Goal: Use online tool/utility

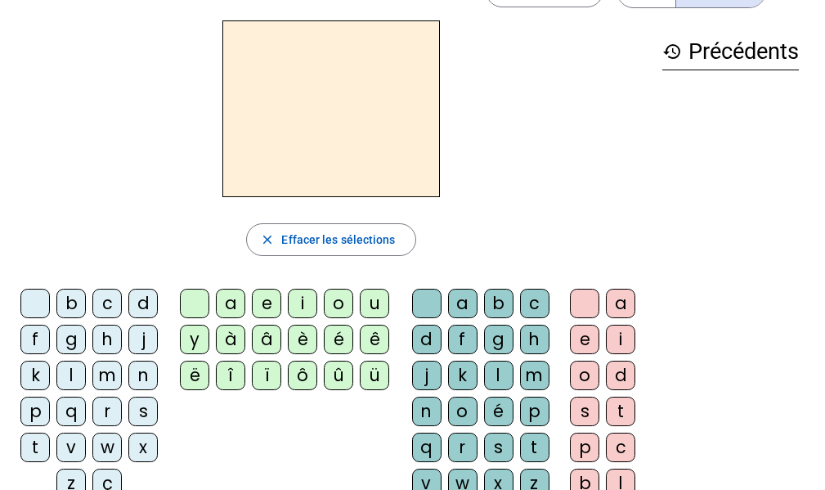
scroll to position [82, 0]
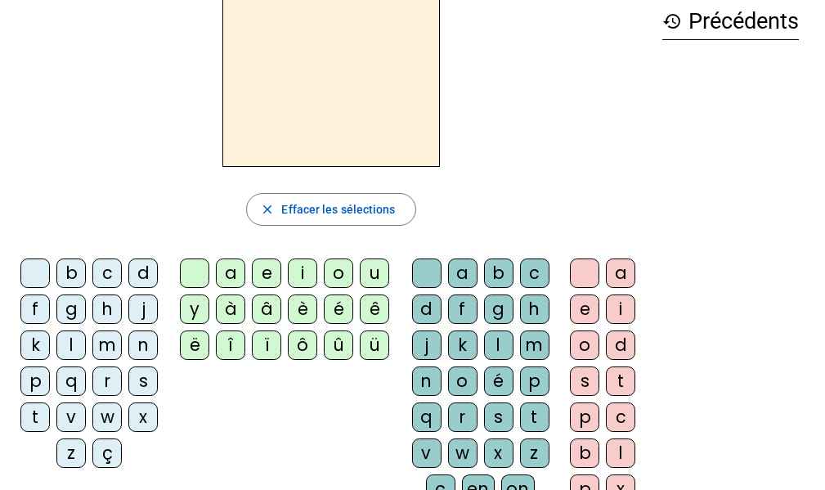
click at [146, 377] on div "s" at bounding box center [142, 380] width 29 height 29
click at [232, 270] on div "a" at bounding box center [230, 272] width 29 height 29
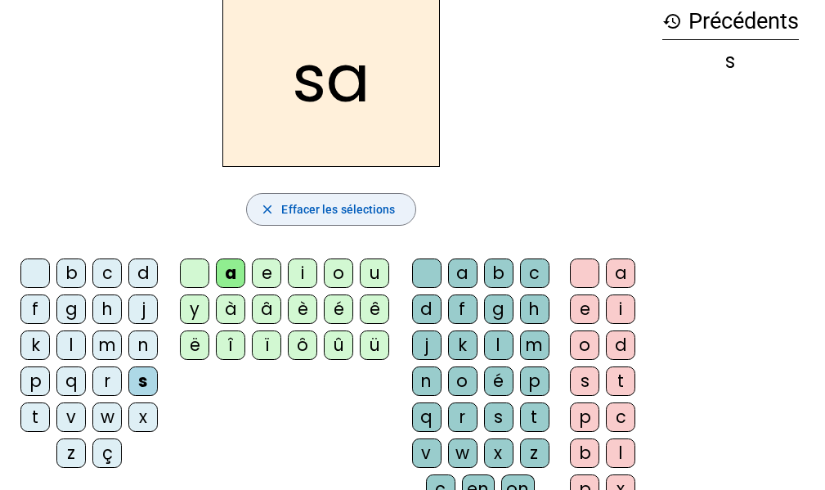
click at [354, 201] on span "Effacer les sélections" at bounding box center [338, 210] width 114 height 20
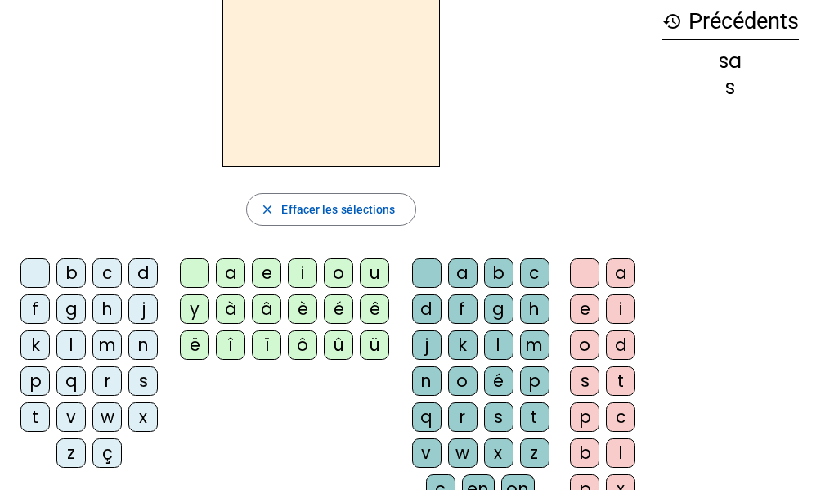
click at [147, 376] on div "s" at bounding box center [142, 380] width 29 height 29
click at [333, 272] on div "o" at bounding box center [338, 272] width 29 height 29
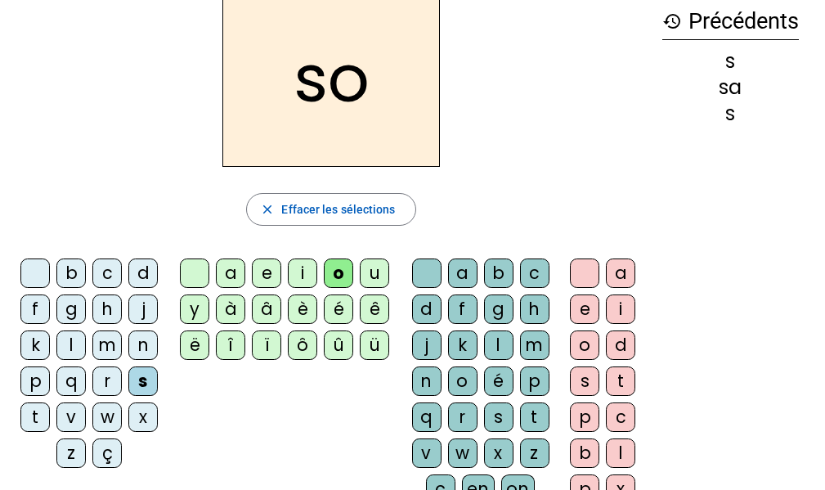
click at [438, 374] on div "n" at bounding box center [426, 380] width 29 height 29
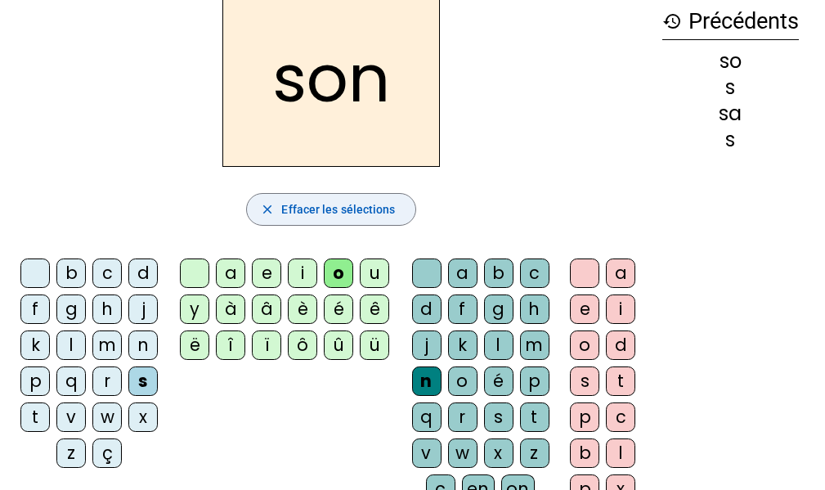
click at [321, 204] on span "Effacer les sélections" at bounding box center [338, 210] width 114 height 20
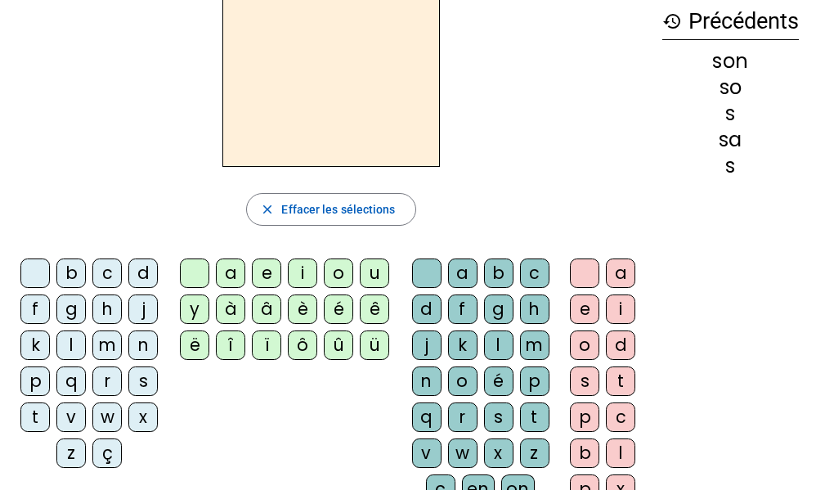
click at [138, 384] on div "s" at bounding box center [142, 380] width 29 height 29
click at [224, 272] on div "a" at bounding box center [230, 272] width 29 height 29
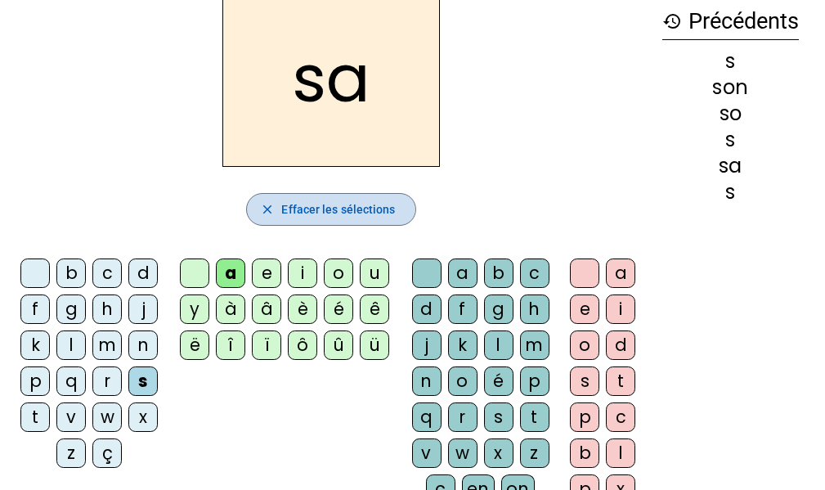
click at [273, 206] on mat-icon "close" at bounding box center [267, 209] width 15 height 15
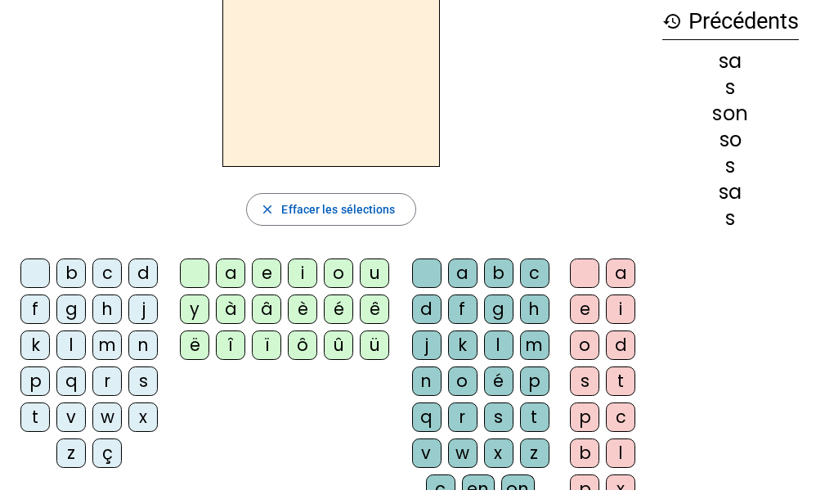
click at [140, 379] on div "s" at bounding box center [142, 380] width 29 height 29
click at [371, 266] on div "u" at bounding box center [374, 272] width 29 height 29
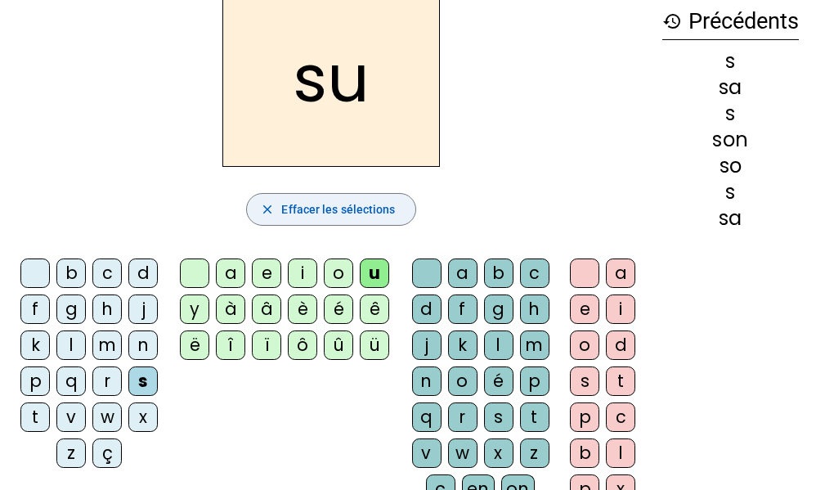
click at [282, 213] on span "Effacer les sélections" at bounding box center [338, 210] width 114 height 20
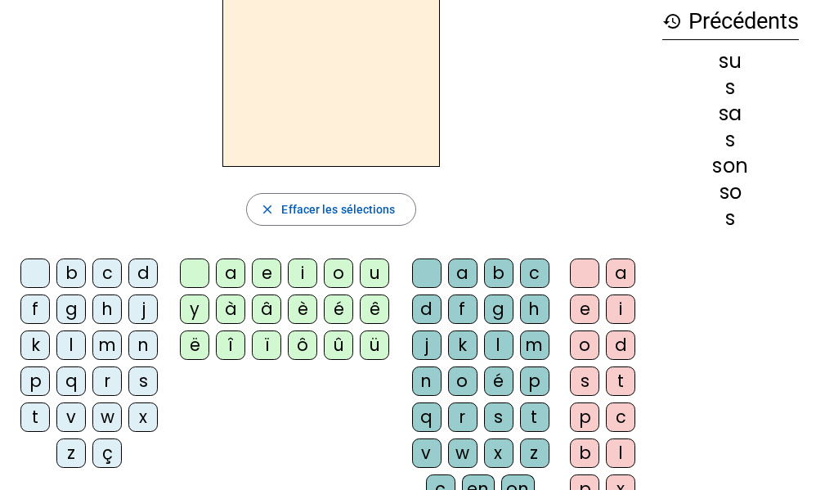
click at [148, 378] on div "s" at bounding box center [142, 380] width 29 height 29
click at [233, 269] on div "a" at bounding box center [230, 272] width 29 height 29
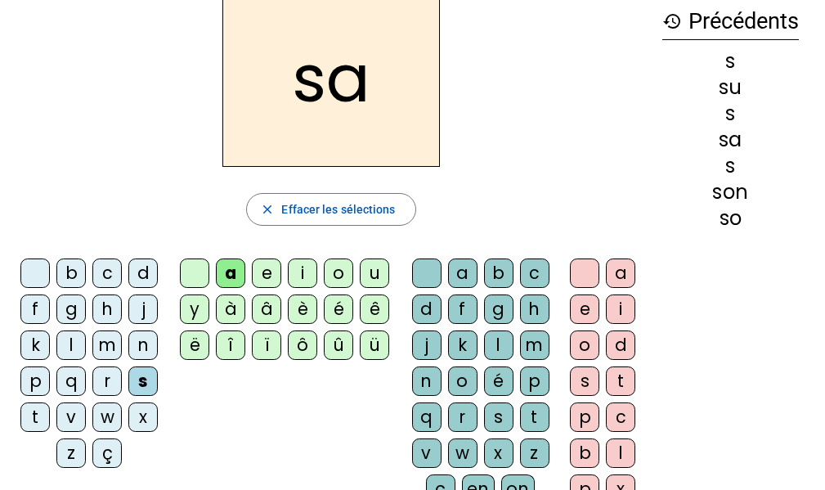
click at [491, 346] on div "l" at bounding box center [498, 344] width 29 height 29
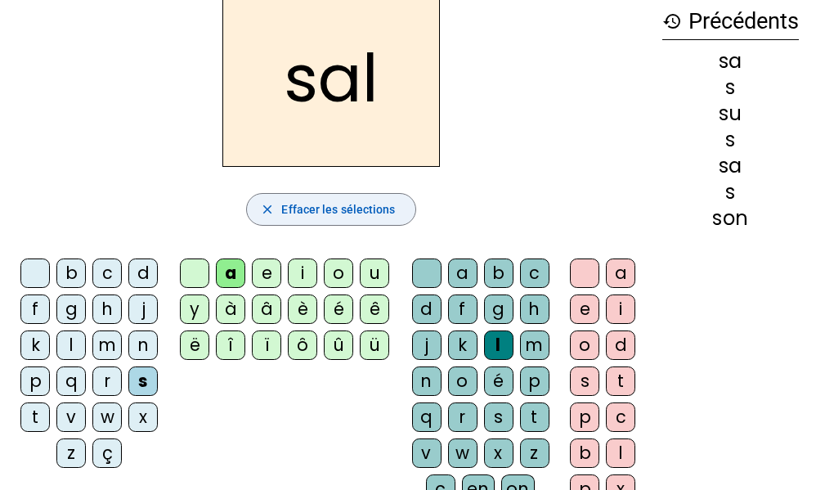
click at [358, 208] on span "Effacer les sélections" at bounding box center [338, 210] width 114 height 20
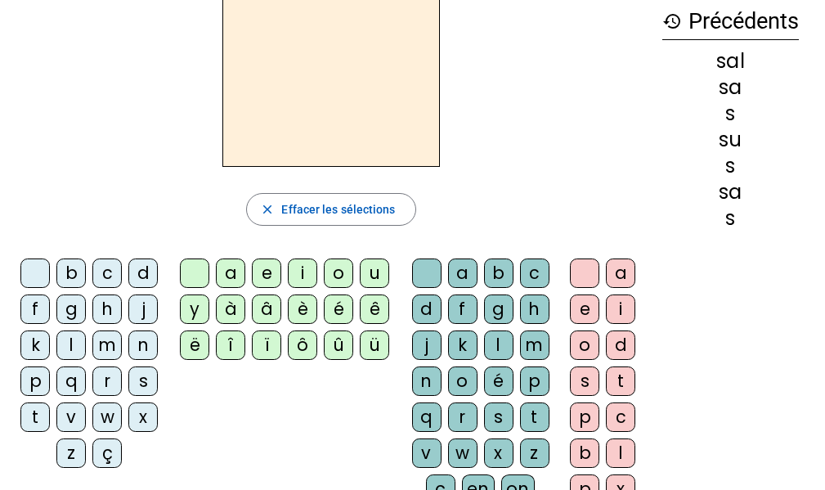
click at [146, 384] on div "s" at bounding box center [142, 380] width 29 height 29
click at [331, 308] on div "é" at bounding box center [338, 308] width 29 height 29
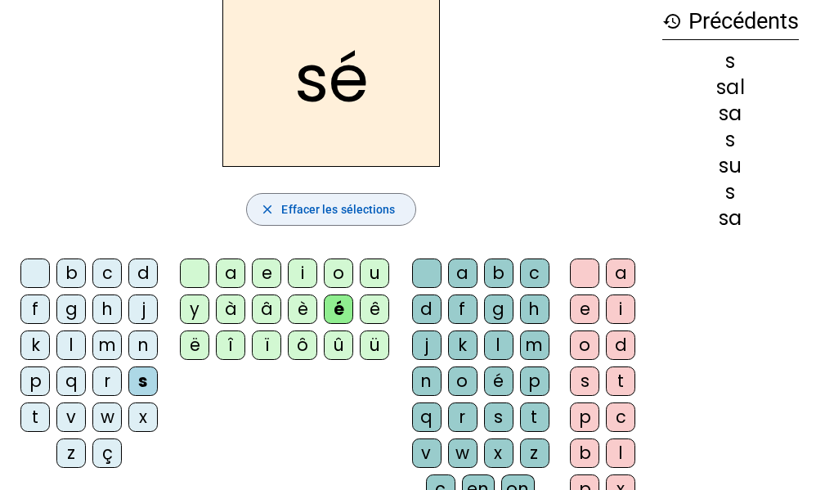
click at [338, 207] on span "Effacer les sélections" at bounding box center [338, 210] width 114 height 20
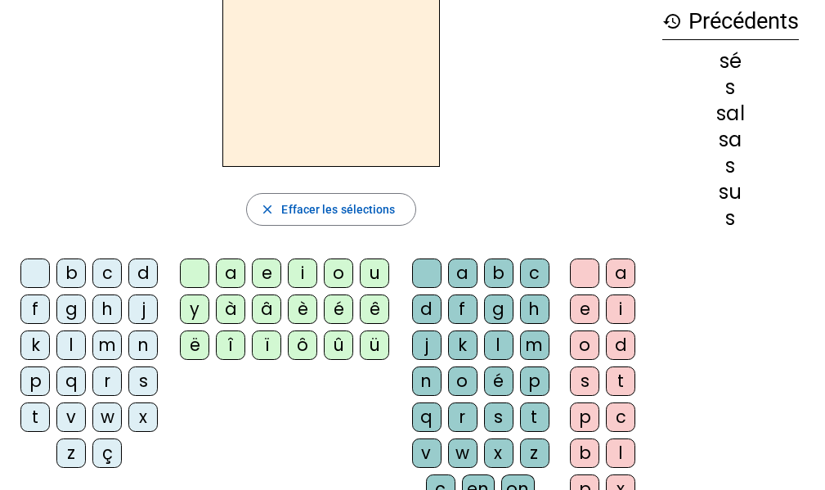
click at [146, 380] on div "s" at bounding box center [142, 380] width 29 height 29
drag, startPoint x: 295, startPoint y: 267, endPoint x: 277, endPoint y: 280, distance: 22.2
click at [294, 267] on div "i" at bounding box center [302, 272] width 29 height 29
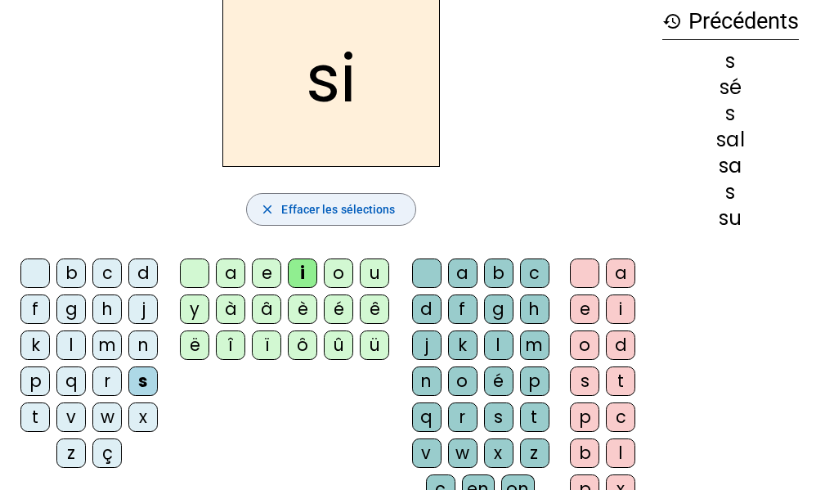
click at [284, 205] on span "Effacer les sélections" at bounding box center [338, 210] width 114 height 20
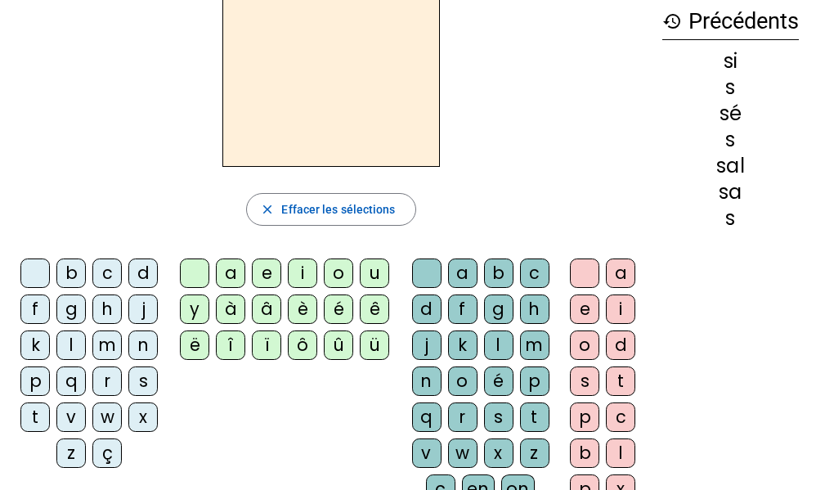
click at [152, 383] on div "s" at bounding box center [142, 380] width 29 height 29
click at [236, 268] on div "a" at bounding box center [230, 272] width 29 height 29
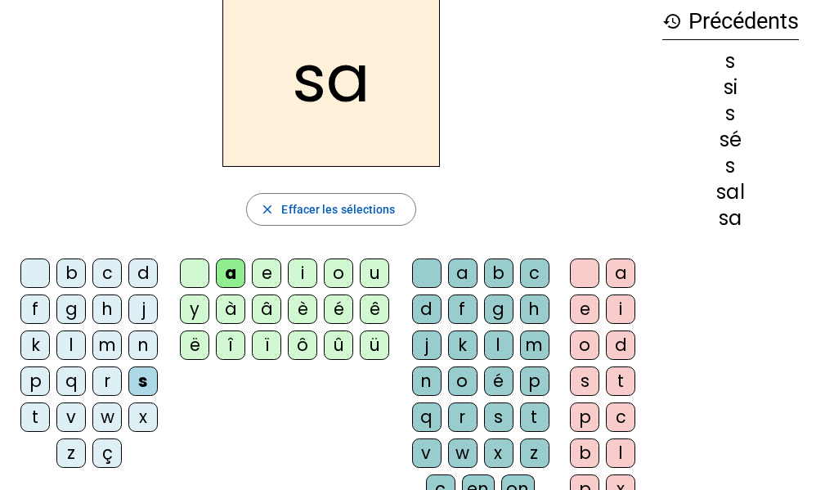
click at [499, 273] on div "b" at bounding box center [498, 272] width 29 height 29
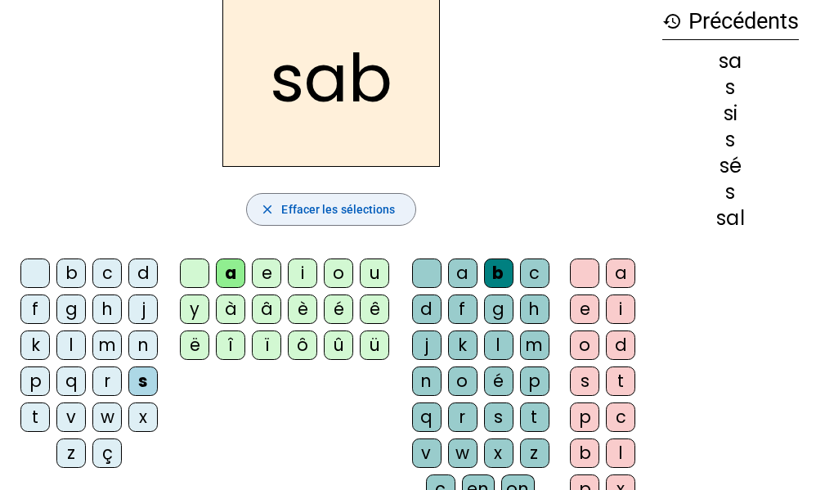
click at [290, 216] on span "Effacer les sélections" at bounding box center [338, 210] width 114 height 20
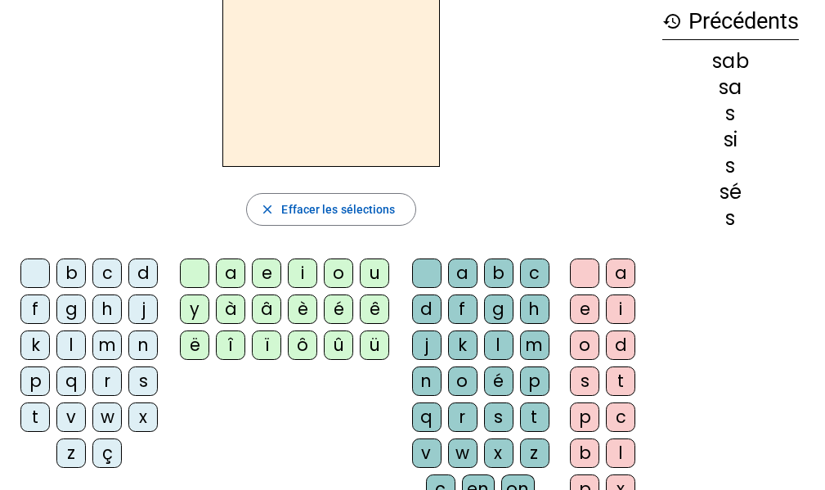
click at [148, 375] on div "s" at bounding box center [142, 380] width 29 height 29
click at [232, 262] on div "a" at bounding box center [230, 272] width 29 height 29
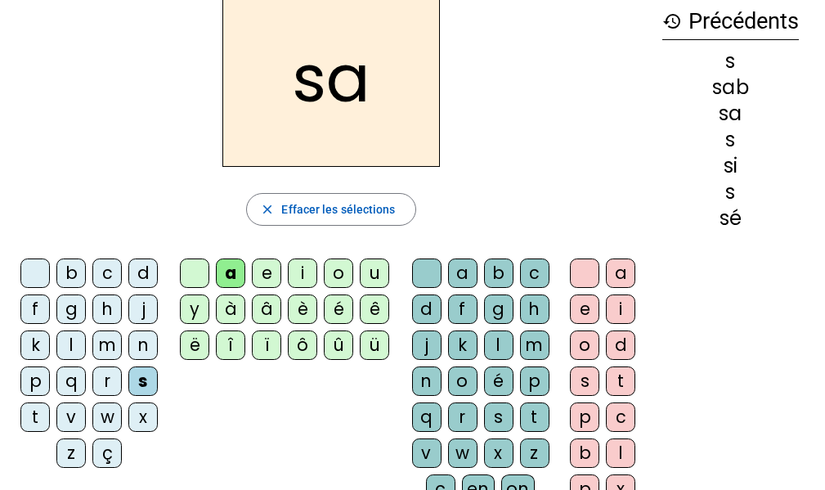
click at [539, 272] on div "c" at bounding box center [534, 272] width 29 height 29
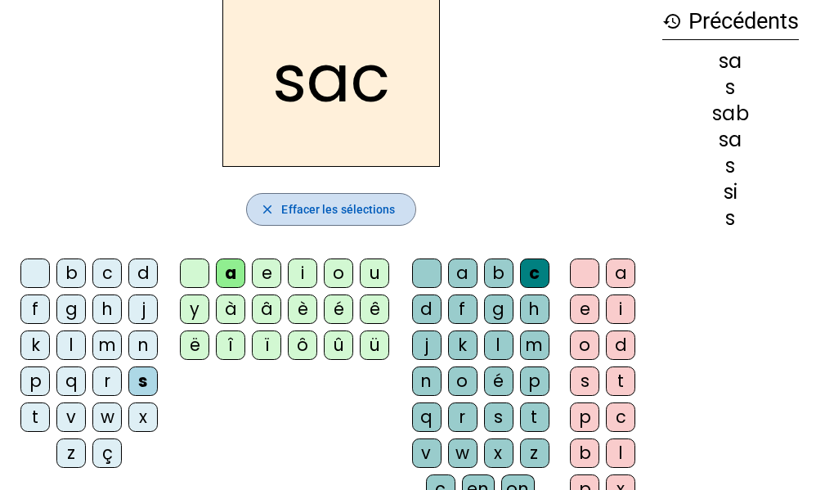
click at [312, 213] on span "Effacer les sélections" at bounding box center [338, 210] width 114 height 20
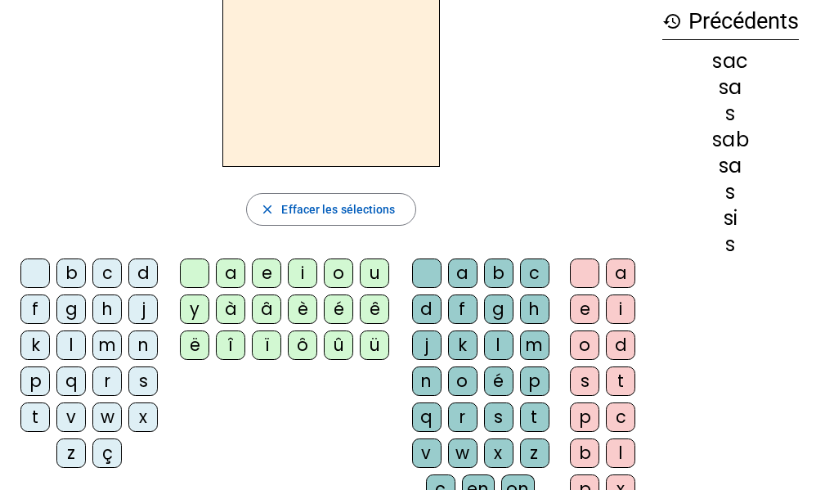
click at [148, 379] on div "s" at bounding box center [142, 380] width 29 height 29
click at [269, 259] on div "e" at bounding box center [266, 272] width 29 height 29
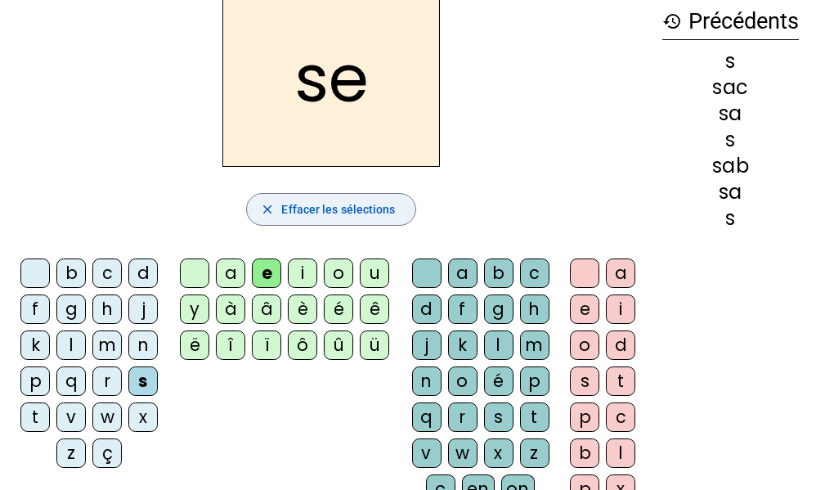
click at [311, 204] on span "Effacer les sélections" at bounding box center [338, 210] width 114 height 20
